Goal: Task Accomplishment & Management: Manage account settings

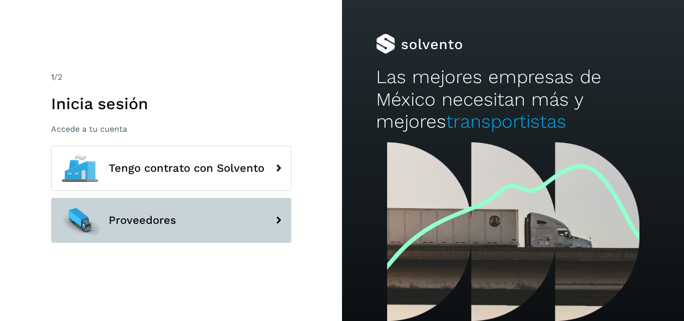
click at [173, 207] on button "Proveedores" at bounding box center [171, 220] width 241 height 45
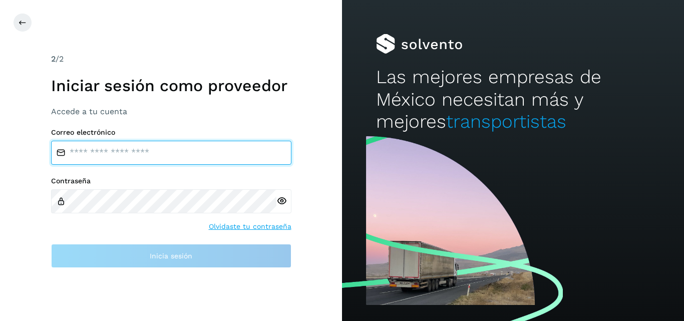
click at [146, 154] on input "email" at bounding box center [171, 153] width 241 height 24
type input "**********"
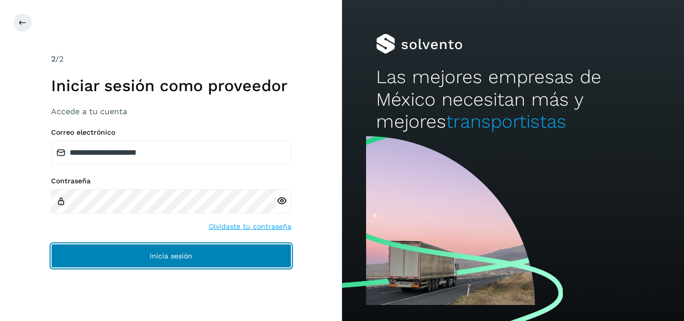
click at [162, 261] on button "Inicia sesión" at bounding box center [171, 256] width 241 height 24
click at [165, 258] on span "Inicia sesión" at bounding box center [171, 256] width 43 height 7
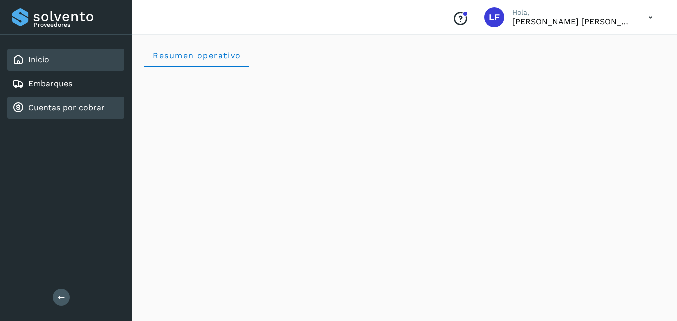
click at [76, 109] on link "Cuentas por cobrar" at bounding box center [66, 108] width 77 height 10
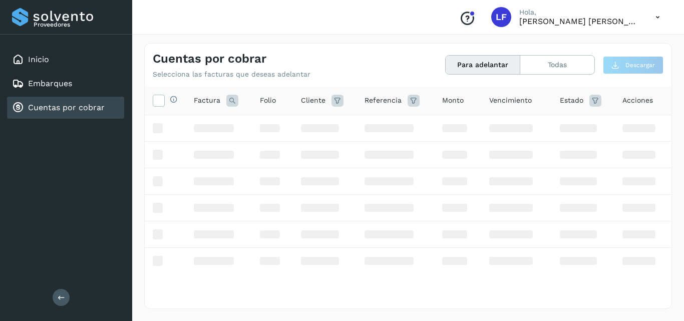
click at [76, 109] on link "Cuentas por cobrar" at bounding box center [66, 108] width 77 height 10
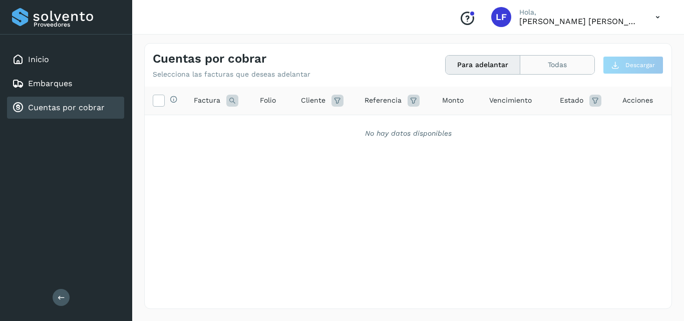
click at [532, 69] on button "Todas" at bounding box center [558, 65] width 74 height 19
